Goal: Connect with others: Connect with others

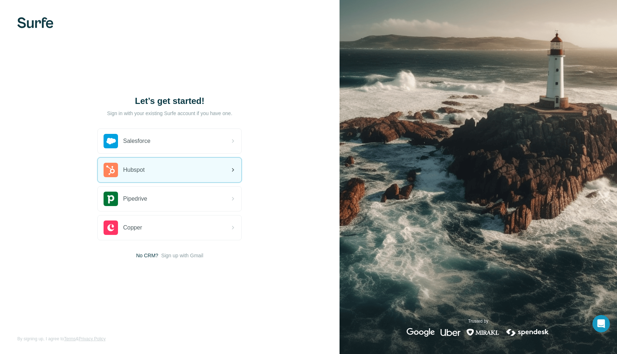
click at [152, 168] on div "Hubspot" at bounding box center [170, 170] width 144 height 25
